Goal: Navigation & Orientation: Go to known website

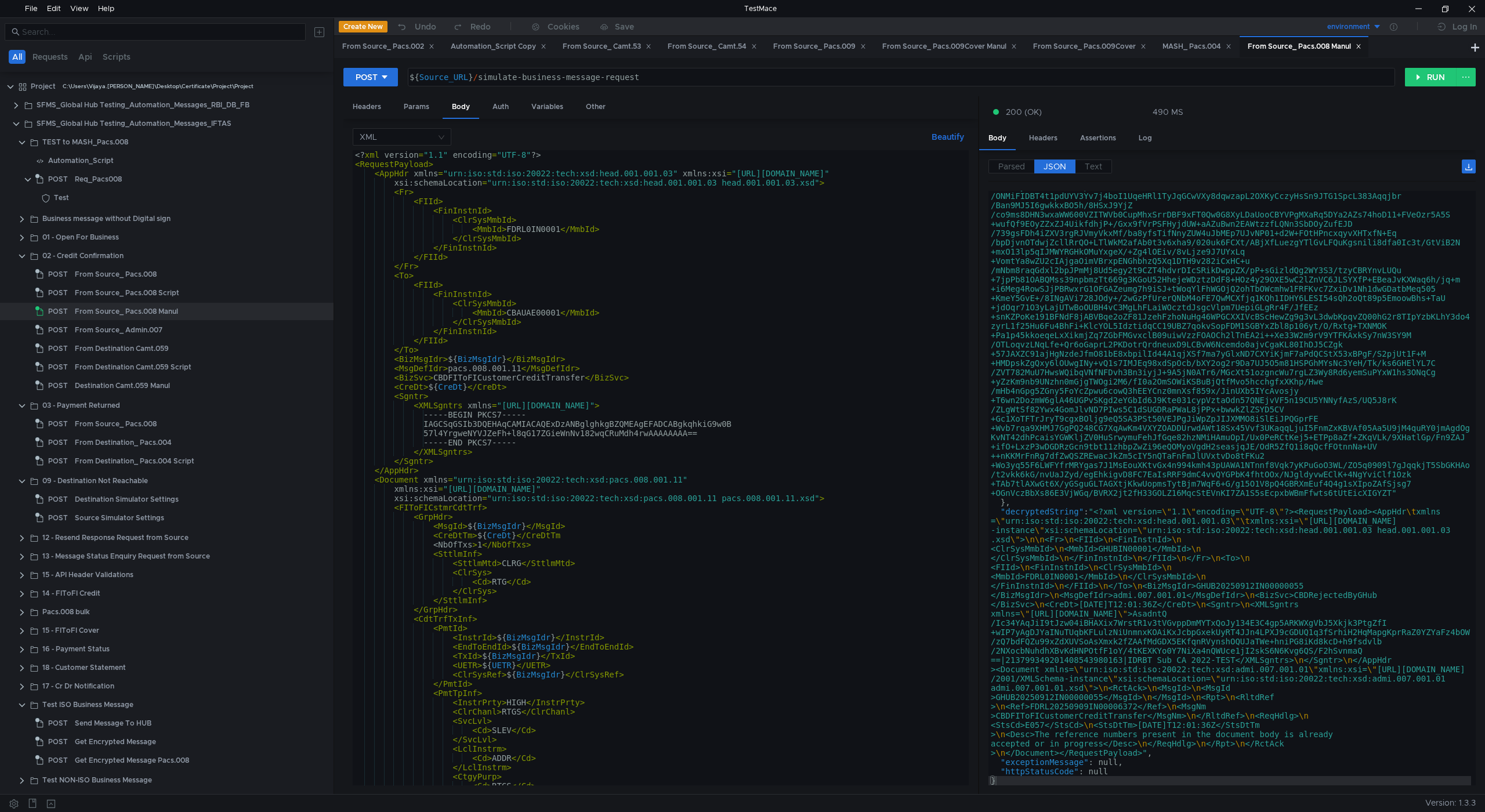
scroll to position [296, 0]
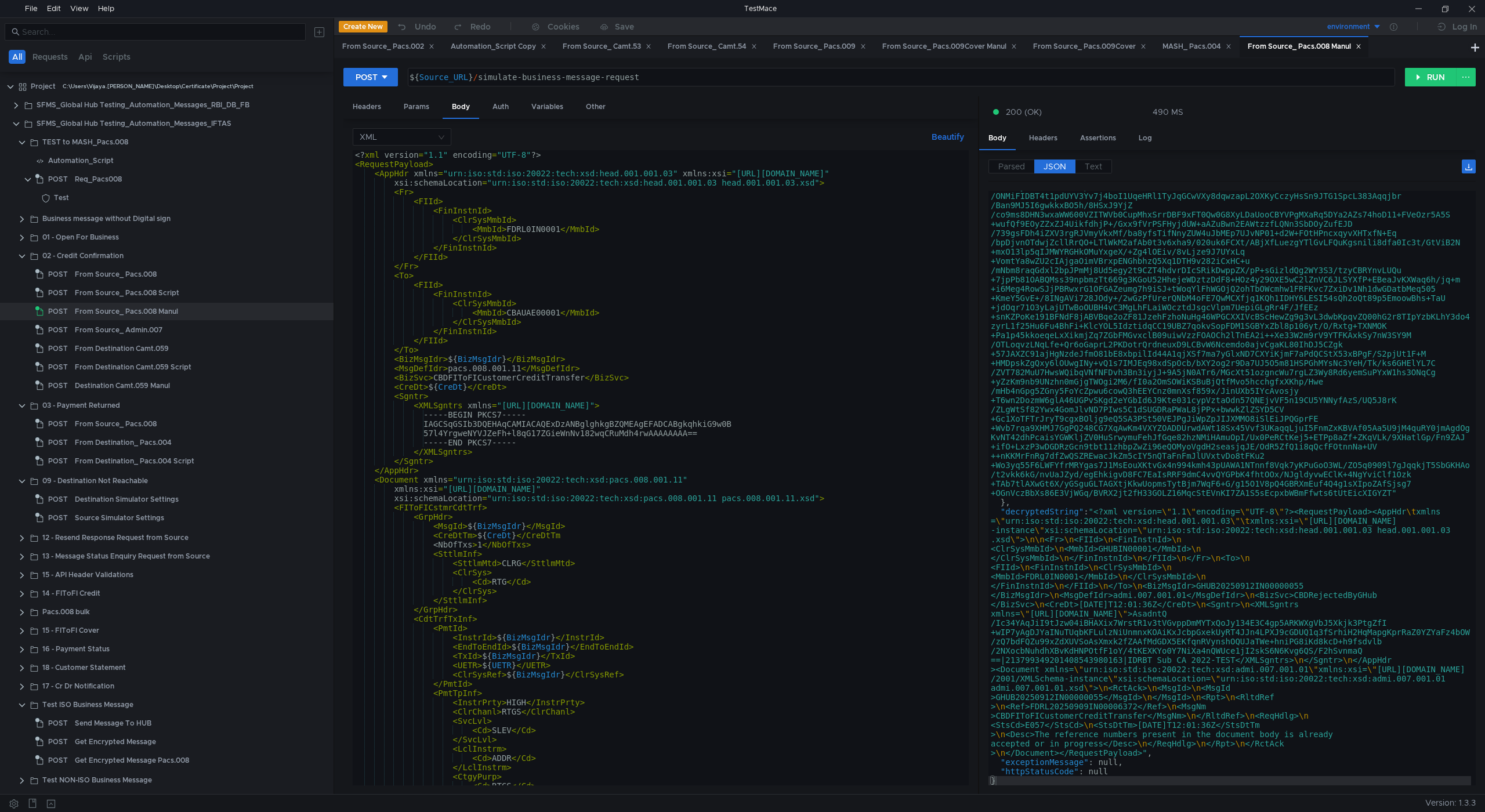
scroll to position [296, 0]
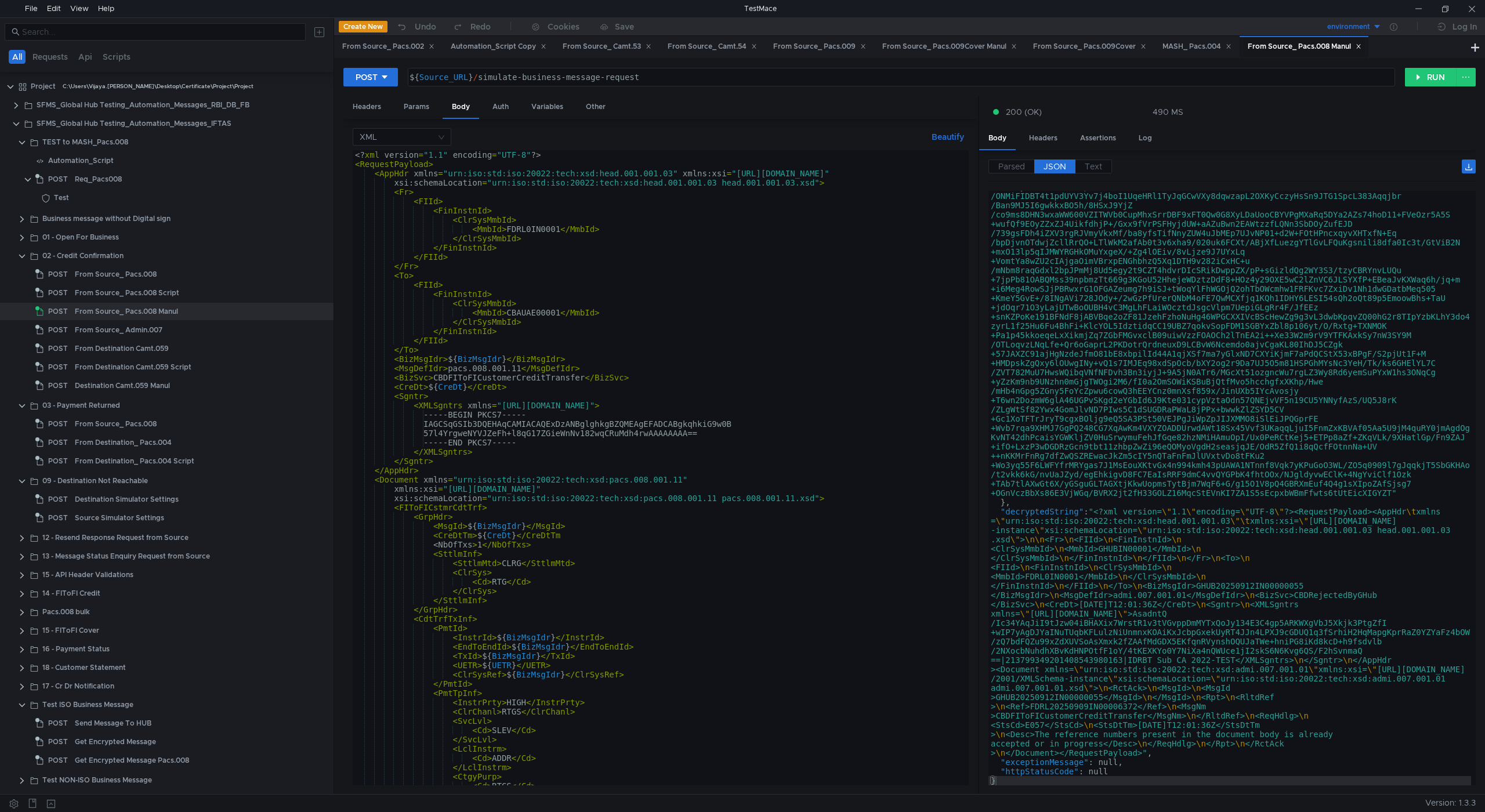
scroll to position [296, 0]
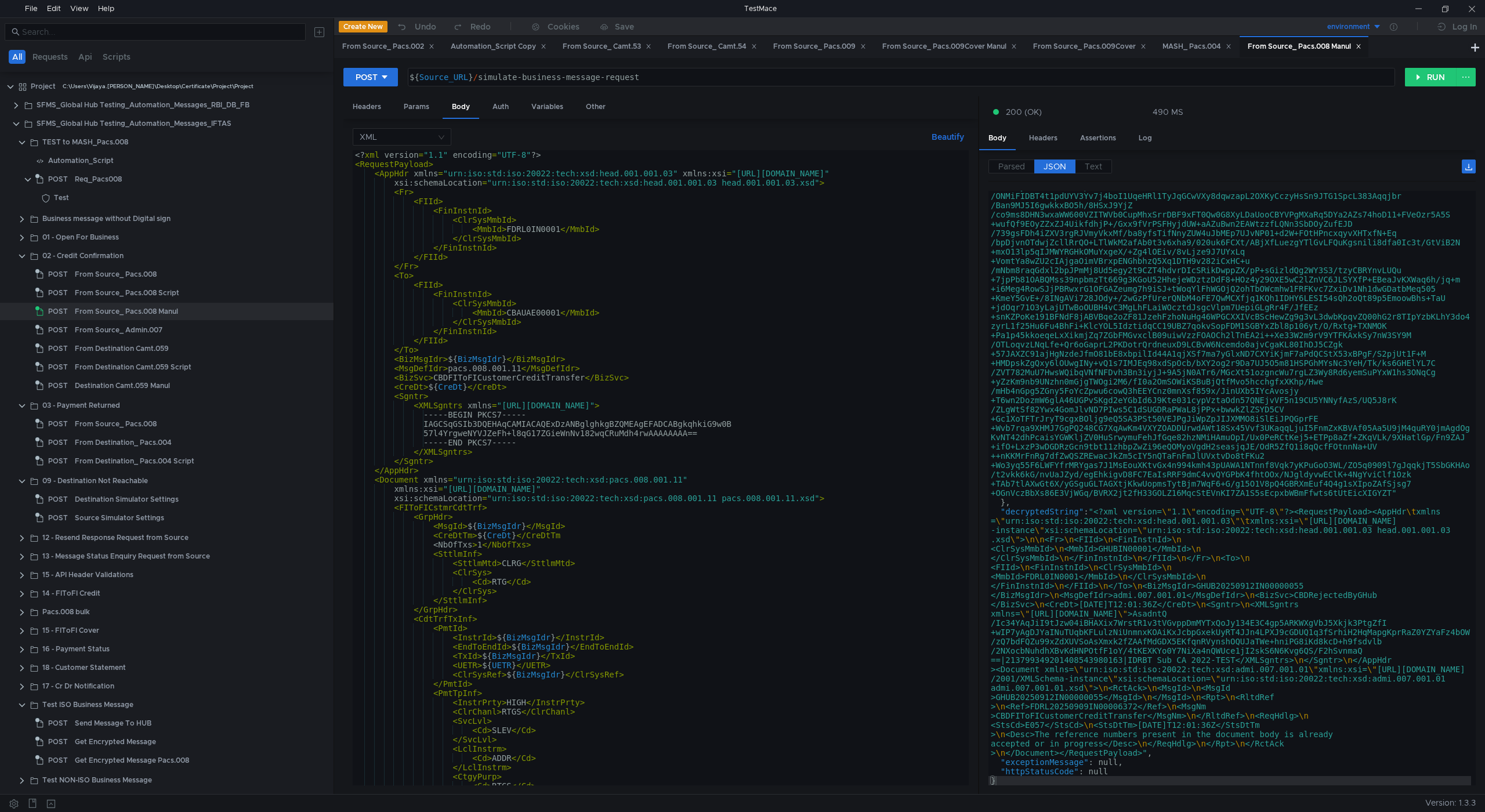
scroll to position [296, 0]
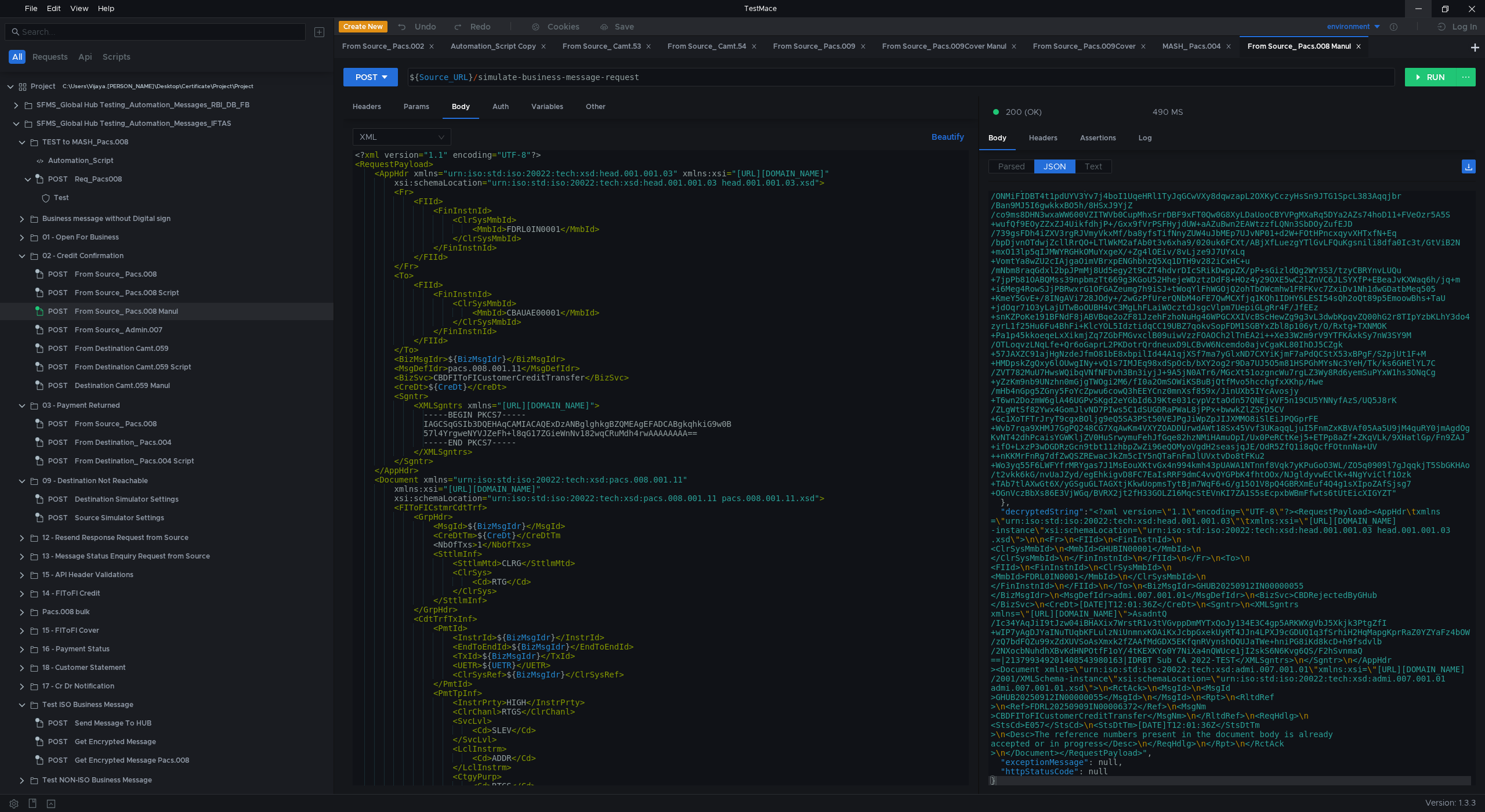
click at [1415, 3] on div at bounding box center [1418, 8] width 26 height 17
